Goal: Find specific page/section: Find specific page/section

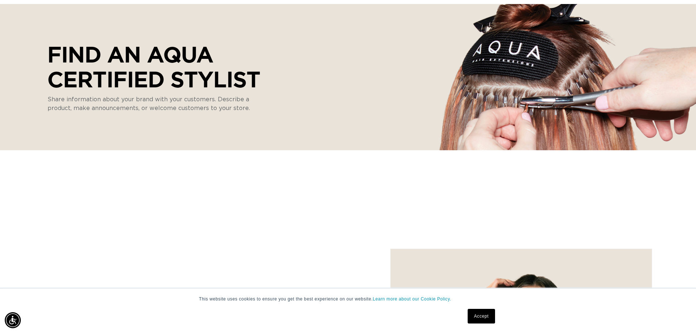
scroll to position [73, 0]
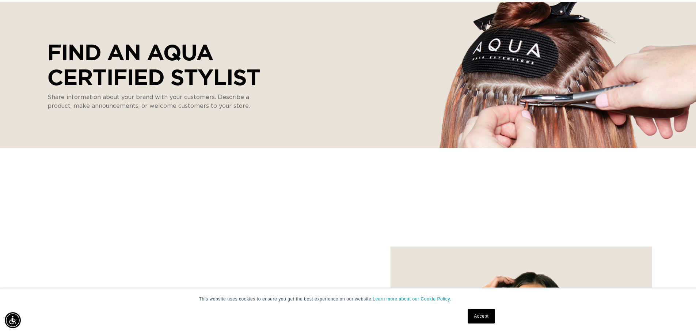
click at [472, 312] on link "Accept" at bounding box center [481, 316] width 27 height 15
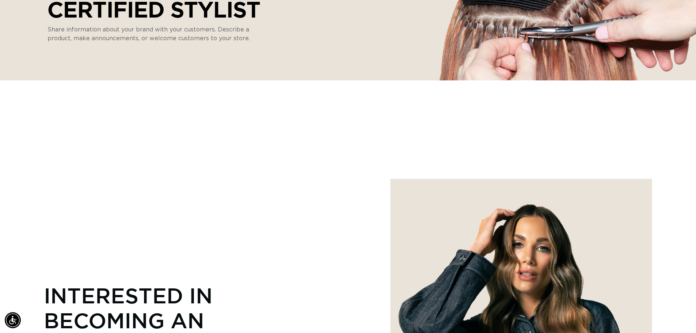
scroll to position [0, 0]
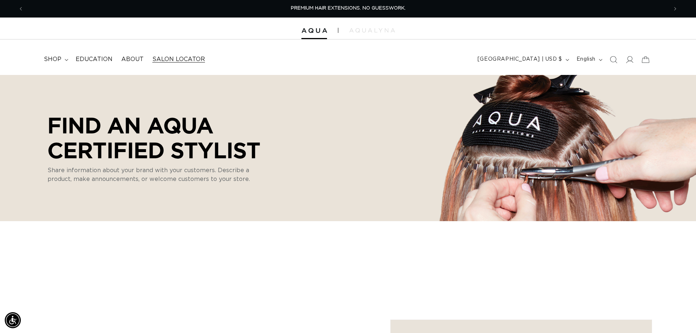
click at [168, 61] on span "Salon Locator" at bounding box center [178, 60] width 53 height 8
click at [611, 58] on icon "Search" at bounding box center [613, 60] width 8 height 8
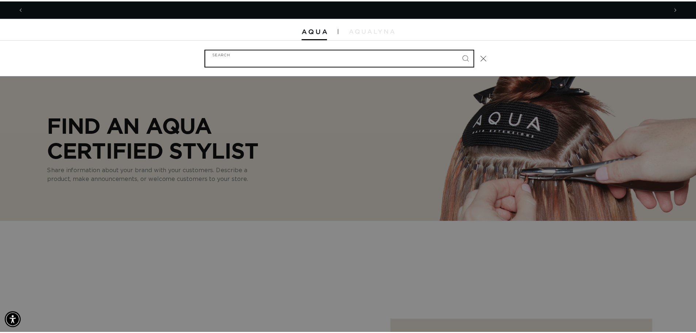
scroll to position [0, 0]
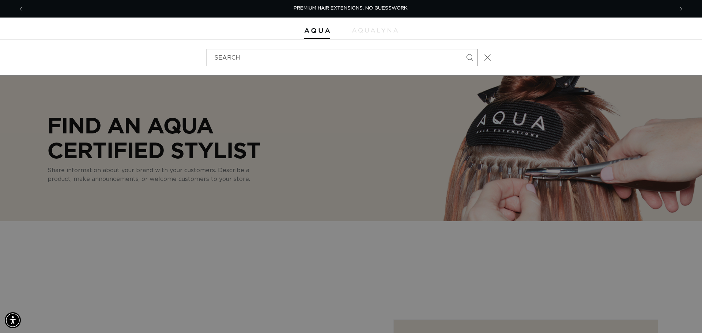
click at [482, 57] on button "Close" at bounding box center [487, 57] width 16 height 16
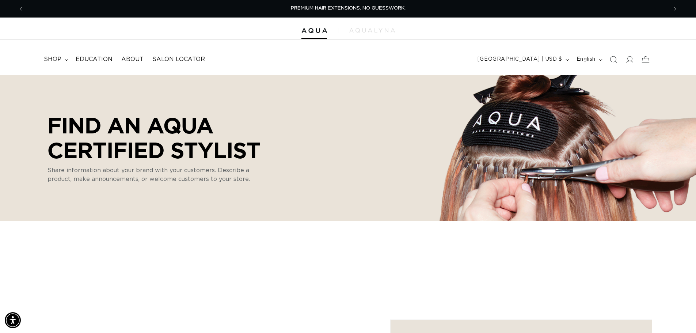
click at [93, 152] on p "Find an AQUA Certified Stylist" at bounding box center [158, 138] width 223 height 50
click at [118, 190] on div "Find an AQUA Certified Stylist Share information about your brand with your cus…" at bounding box center [158, 147] width 223 height 85
click at [253, 178] on p "Share information about your brand with your customers. Describe a product, mak…" at bounding box center [153, 175] width 212 height 18
click at [193, 178] on p "Share information about your brand with your customers. Describe a product, mak…" at bounding box center [153, 175] width 212 height 18
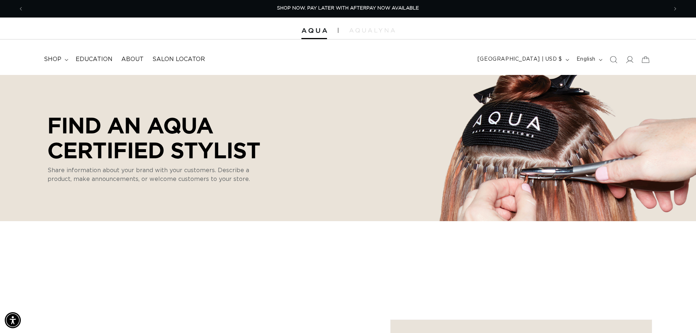
click at [191, 133] on p "Find an AQUA Certified Stylist" at bounding box center [158, 138] width 223 height 50
click at [544, 157] on div "Find an AQUA Certified Stylist Share information about your brand with your cus…" at bounding box center [348, 148] width 689 height 146
click at [481, 182] on div "Find an AQUA Certified Stylist Share information about your brand with your cus…" at bounding box center [348, 148] width 689 height 146
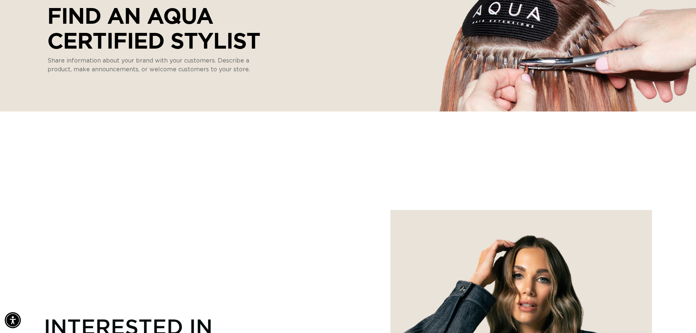
scroll to position [0, 0]
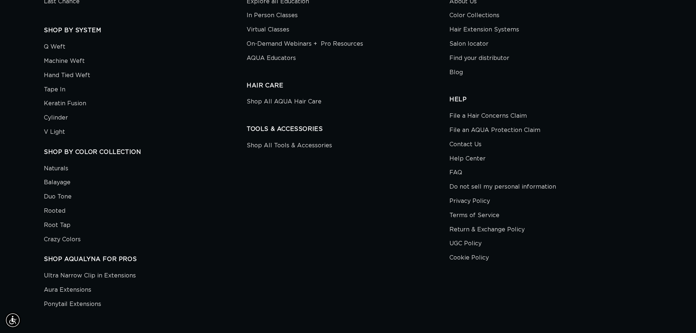
scroll to position [0, 644]
